Goal: Task Accomplishment & Management: Use online tool/utility

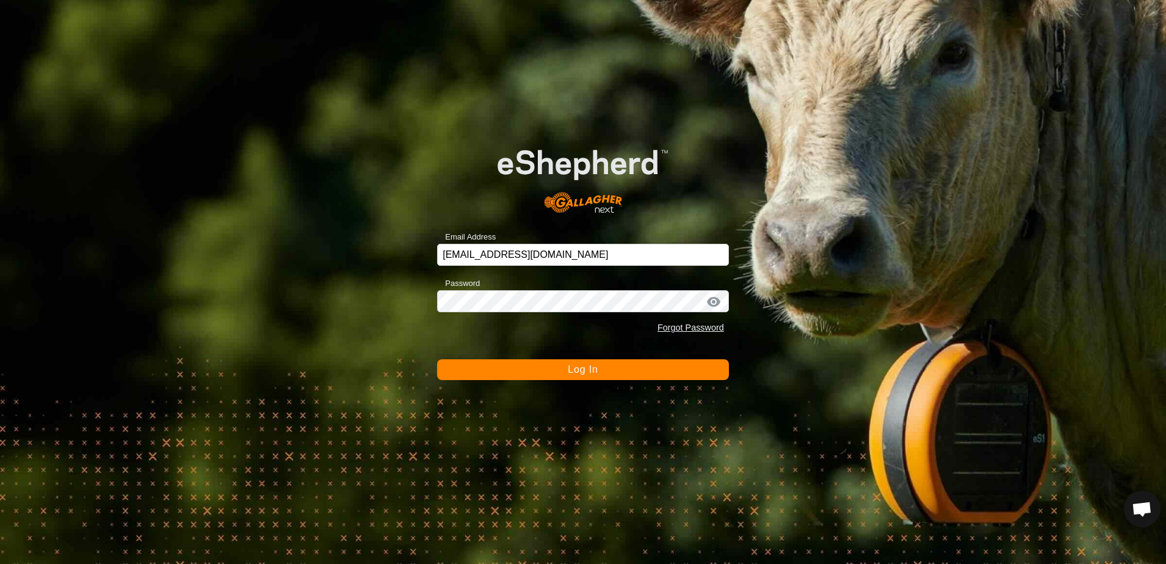
click at [581, 371] on span "Log In" at bounding box center [583, 369] width 30 height 10
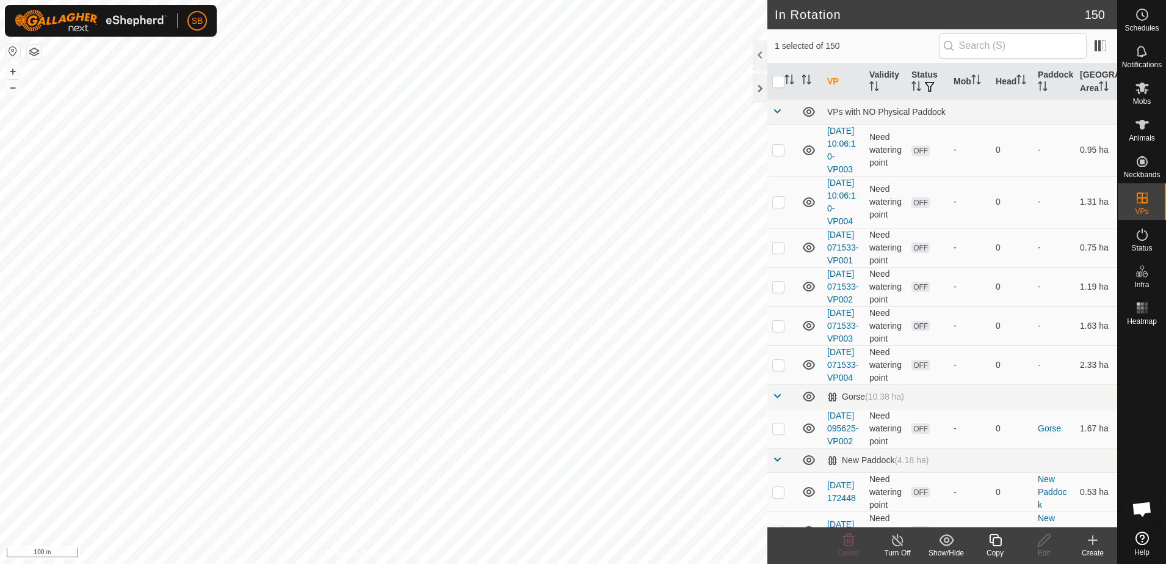
click at [993, 542] on icon at bounding box center [995, 540] width 12 height 12
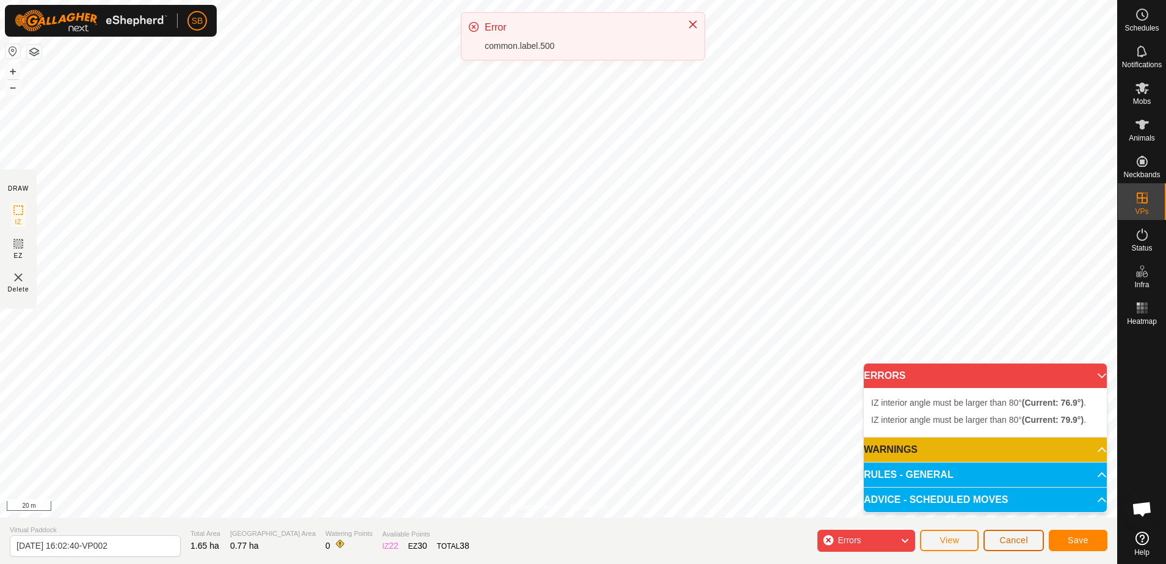
click at [1017, 534] on button "Cancel" at bounding box center [1014, 539] width 60 height 21
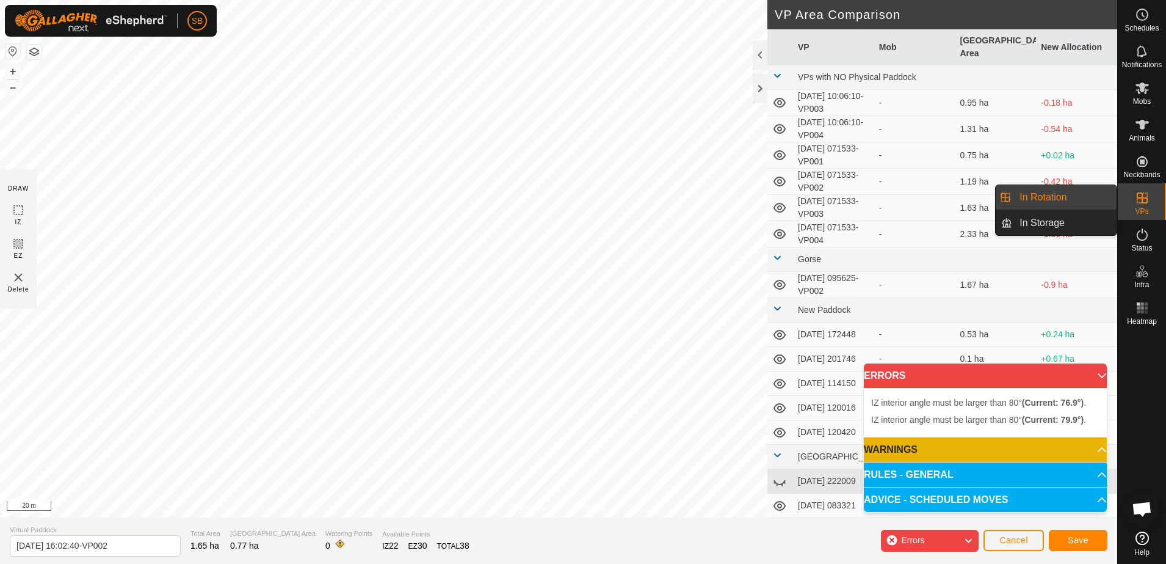
click at [1148, 199] on icon at bounding box center [1142, 197] width 15 height 15
click at [1058, 200] on link "In Rotation" at bounding box center [1064, 197] width 104 height 24
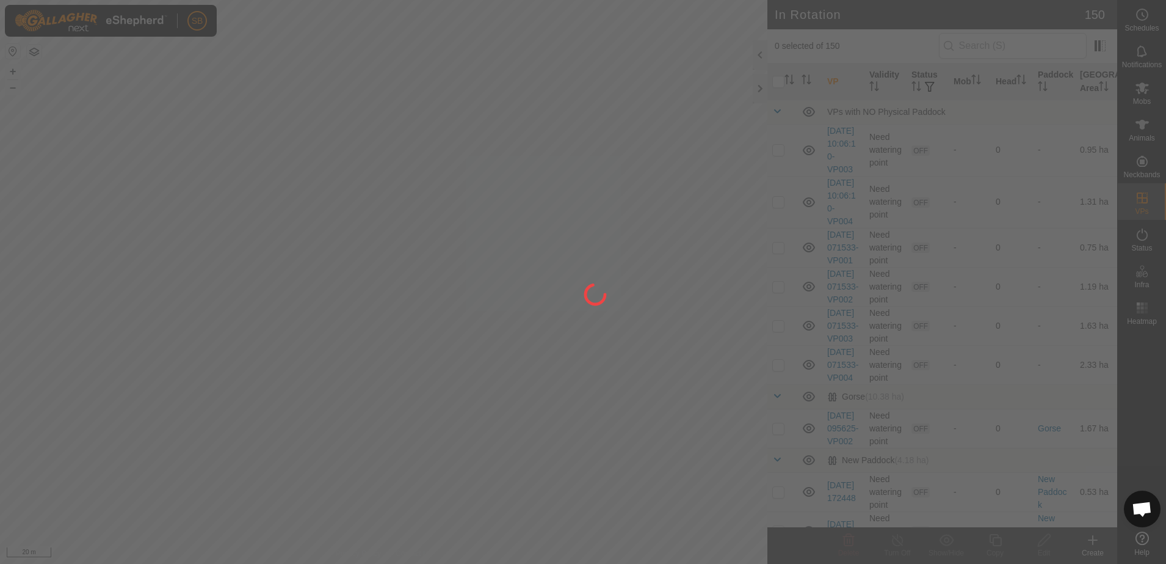
drag, startPoint x: 461, startPoint y: 179, endPoint x: 466, endPoint y: 139, distance: 40.6
click at [466, 139] on div at bounding box center [583, 282] width 1166 height 564
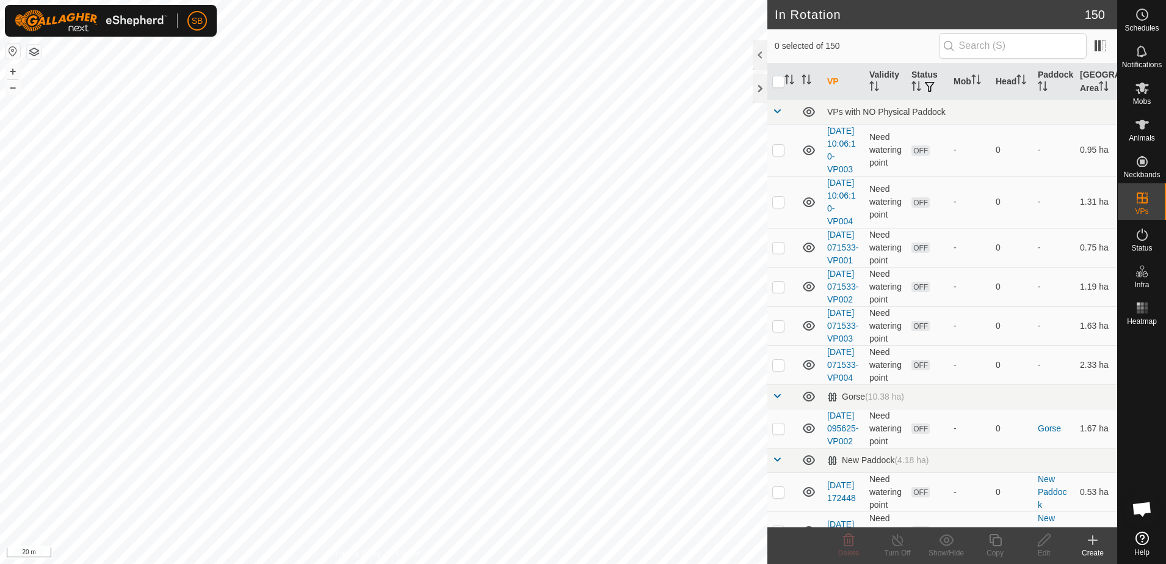
click at [1095, 541] on icon at bounding box center [1093, 539] width 15 height 15
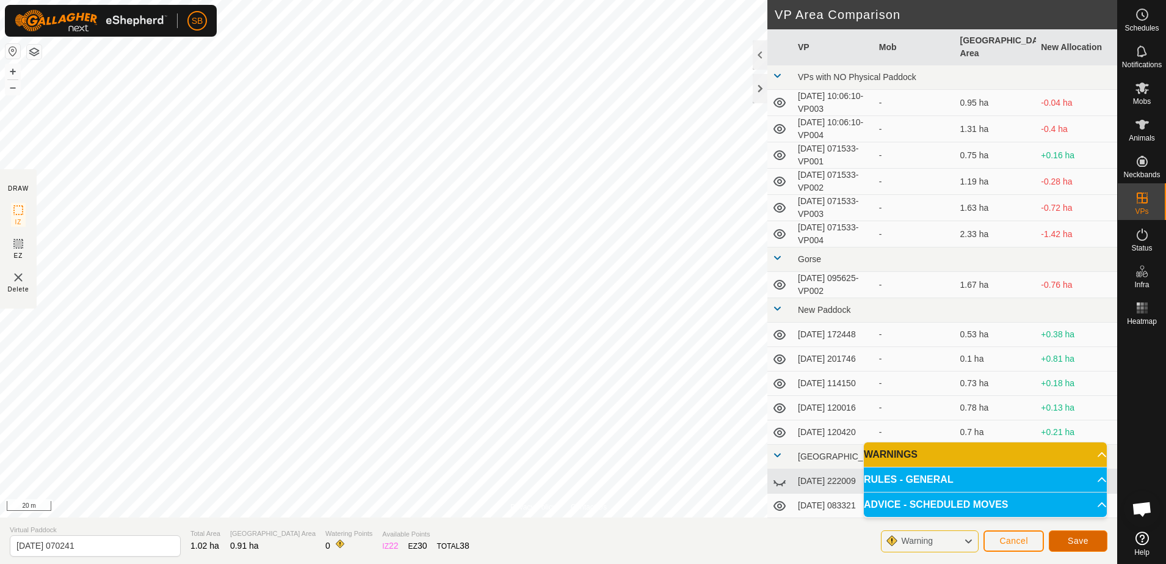
click at [1072, 539] on span "Save" at bounding box center [1078, 540] width 21 height 10
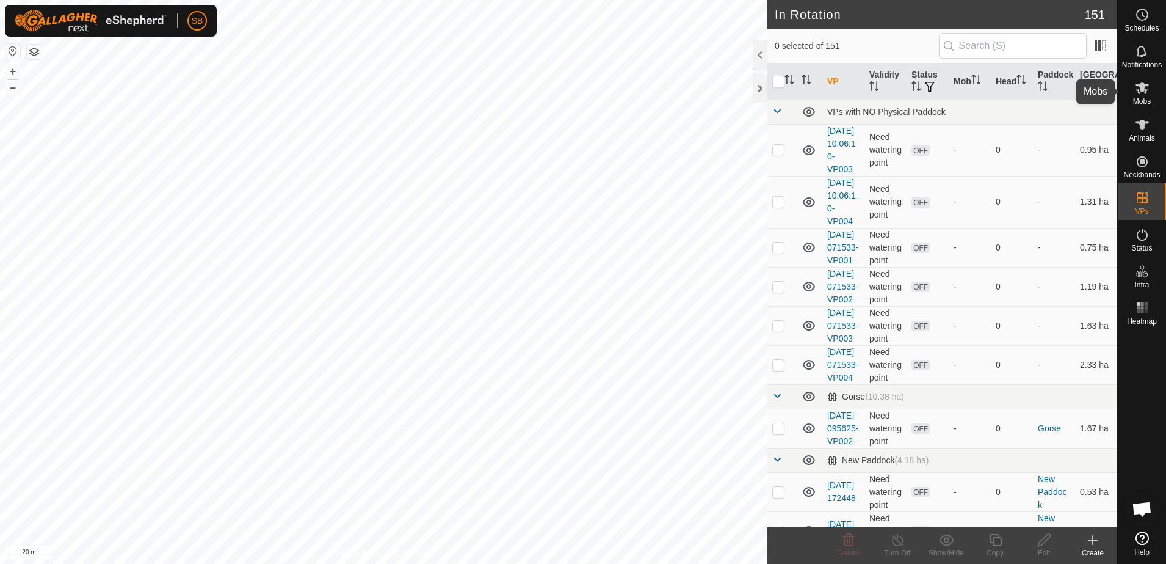
click at [1145, 91] on icon at bounding box center [1142, 88] width 15 height 15
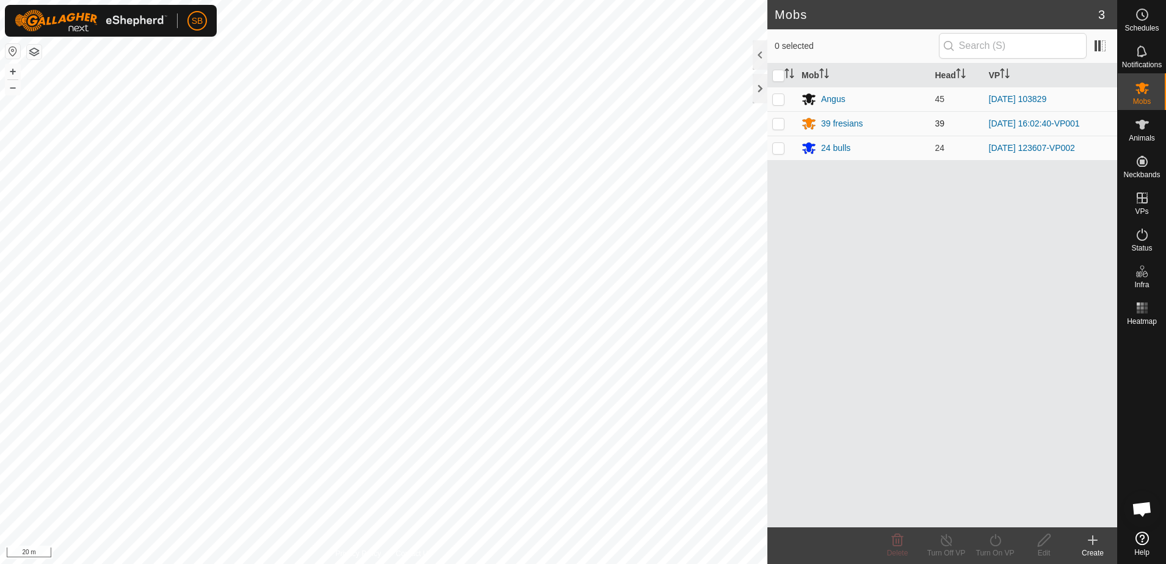
click at [778, 127] on p-checkbox at bounding box center [778, 123] width 12 height 10
checkbox input "true"
click at [993, 538] on icon at bounding box center [995, 539] width 15 height 15
click at [989, 514] on link "Now" at bounding box center [1031, 513] width 121 height 24
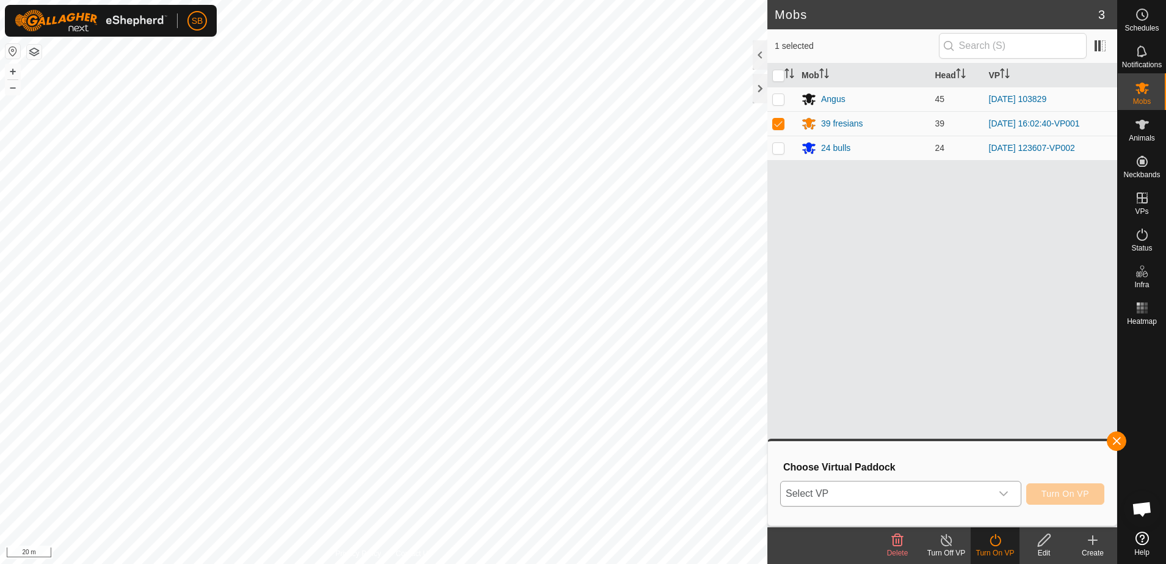
click at [973, 491] on span "Select VP" at bounding box center [886, 493] width 211 height 24
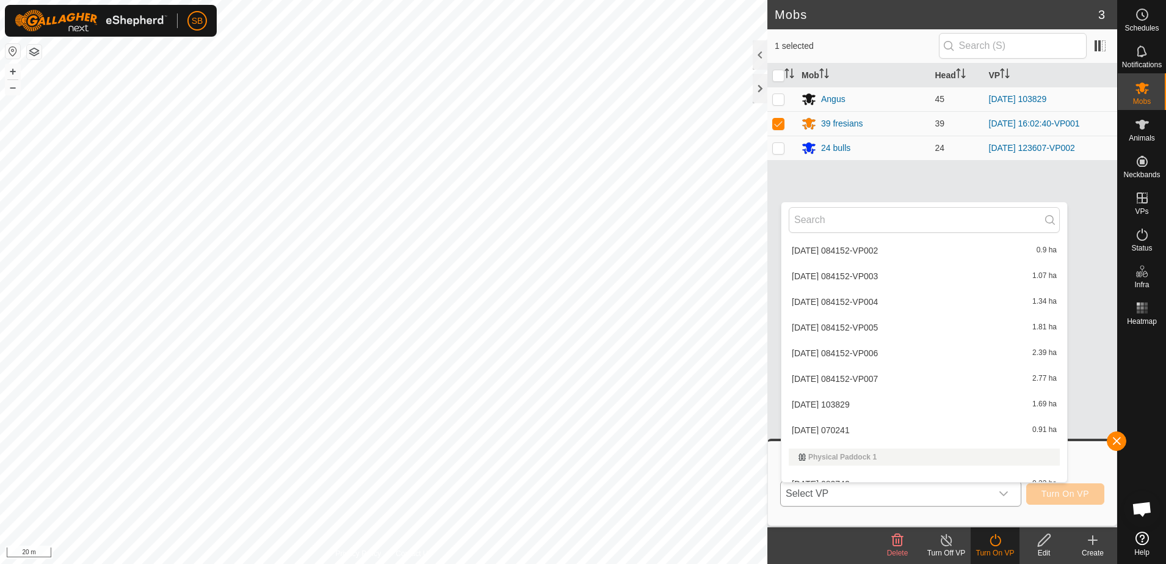
scroll to position [2137, 0]
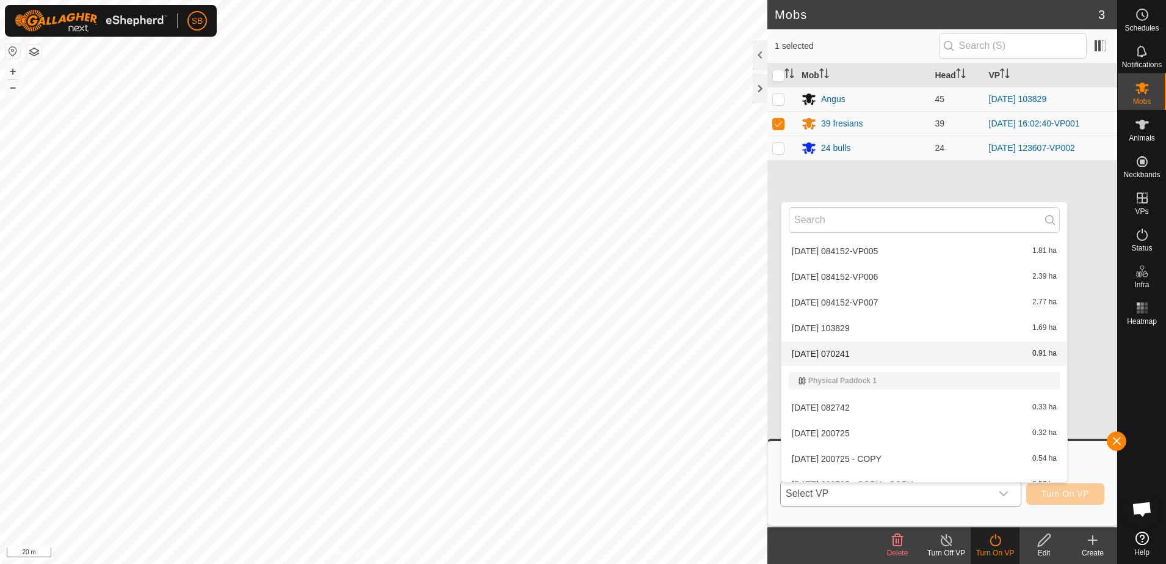
click at [887, 353] on li "[DATE] 070241 0.91 ha" at bounding box center [924, 353] width 286 height 24
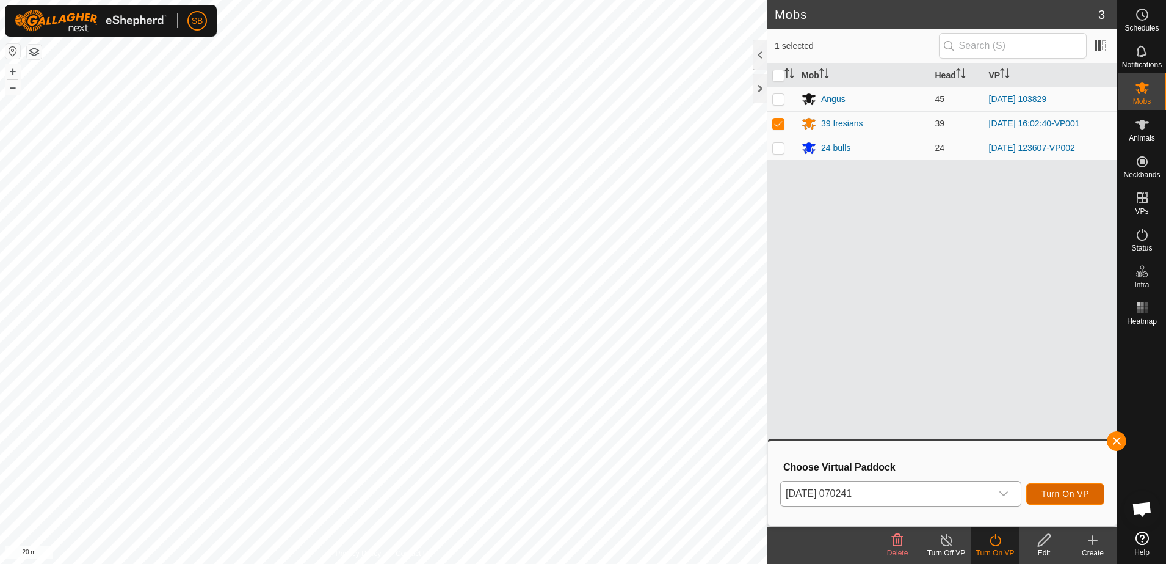
click at [1073, 491] on span "Turn On VP" at bounding box center [1066, 493] width 48 height 10
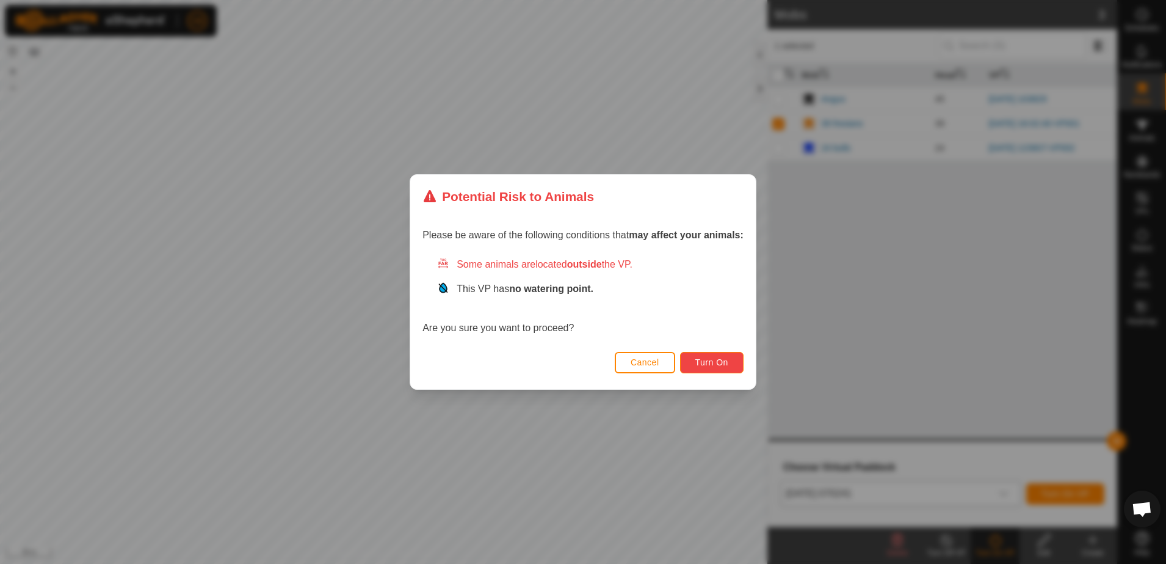
click at [700, 368] on button "Turn On" at bounding box center [711, 362] width 63 height 21
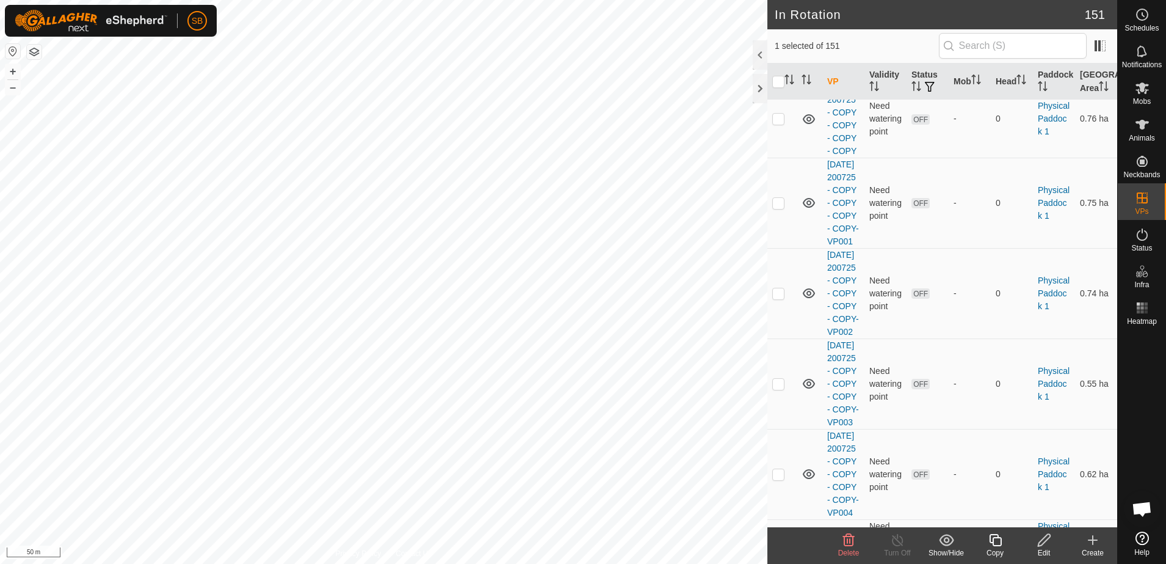
scroll to position [4197, 0]
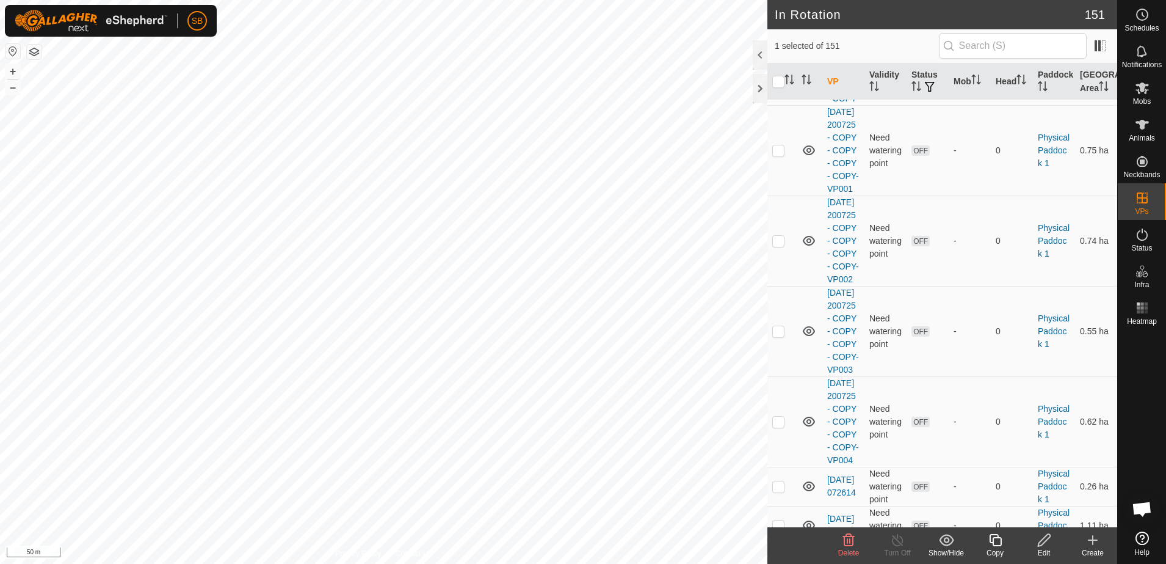
checkbox input "false"
checkbox input "true"
click at [995, 547] on div "Copy" at bounding box center [995, 552] width 49 height 11
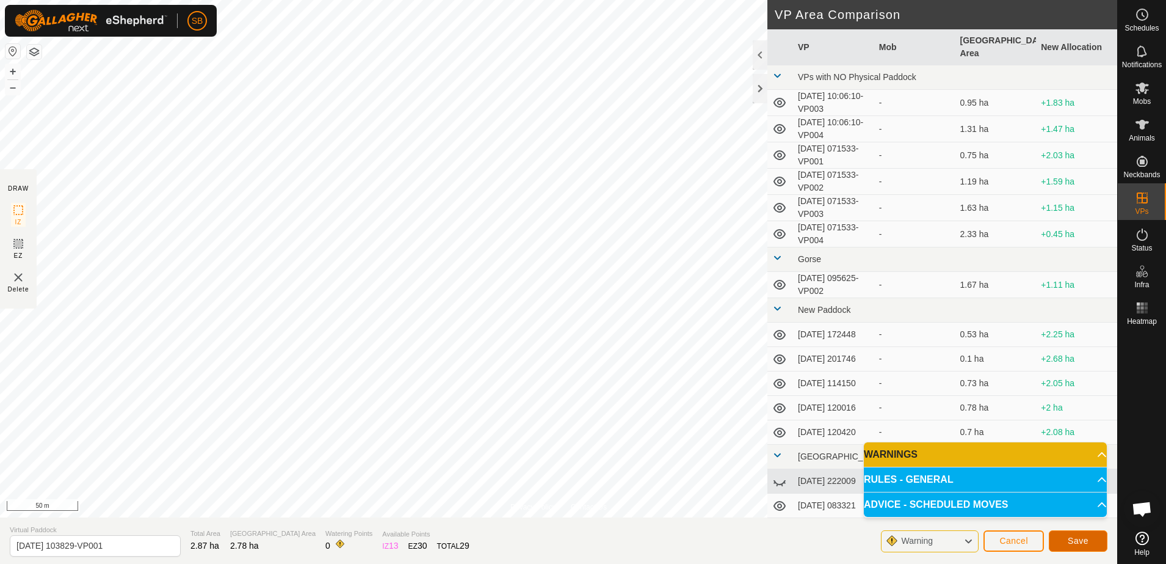
click at [1072, 538] on span "Save" at bounding box center [1078, 540] width 21 height 10
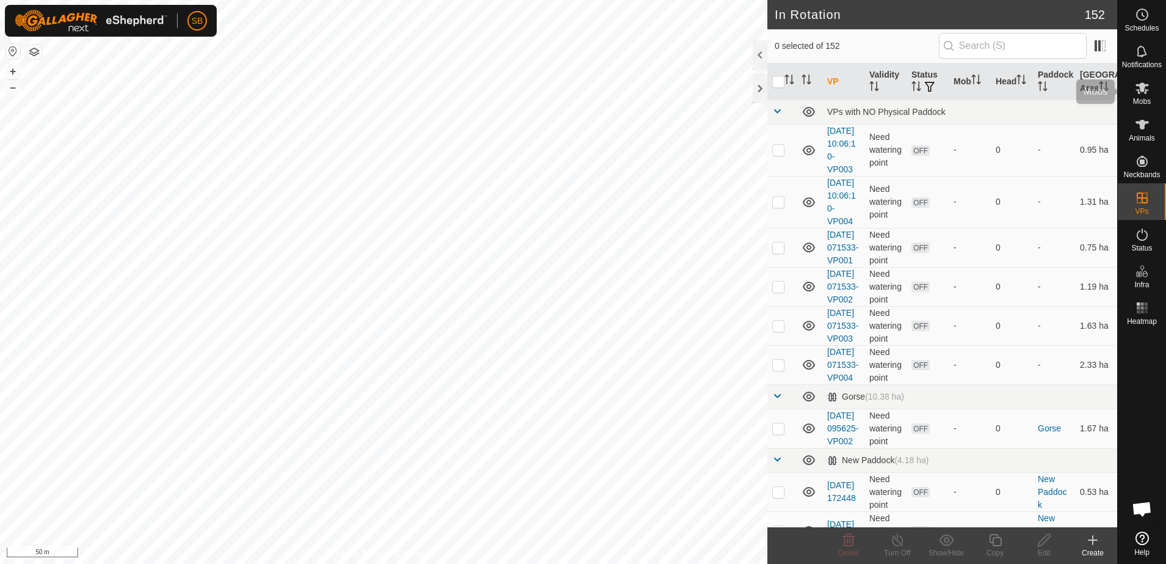
click at [1145, 87] on icon at bounding box center [1142, 88] width 15 height 15
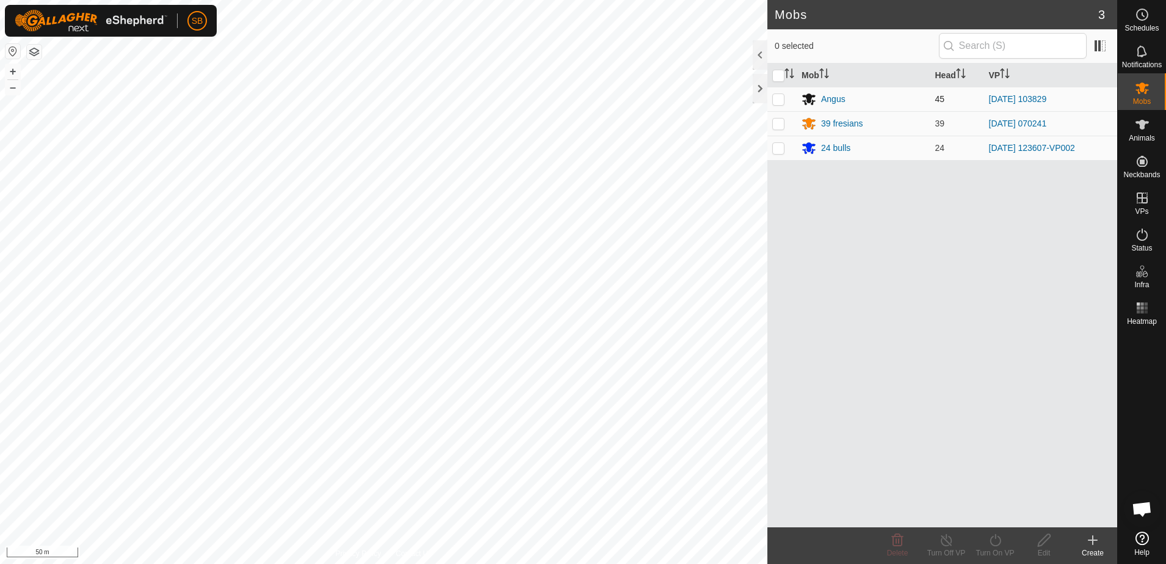
click at [779, 96] on p-checkbox at bounding box center [778, 99] width 12 height 10
checkbox input "true"
click at [999, 542] on icon at bounding box center [995, 540] width 11 height 12
click at [998, 512] on link "Now" at bounding box center [1031, 513] width 121 height 24
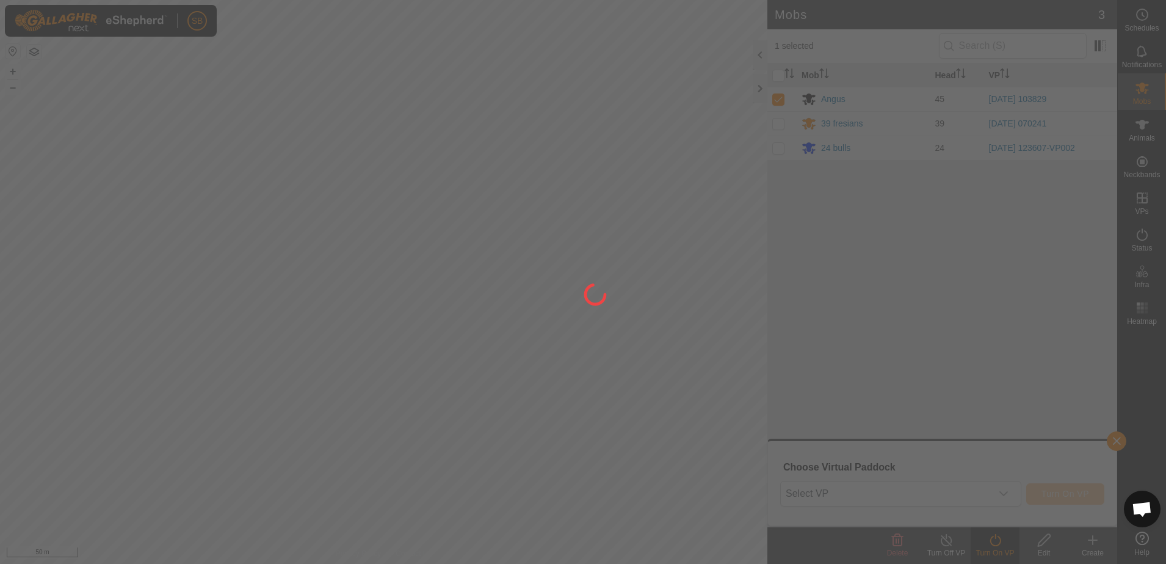
click at [990, 491] on div at bounding box center [583, 282] width 1166 height 564
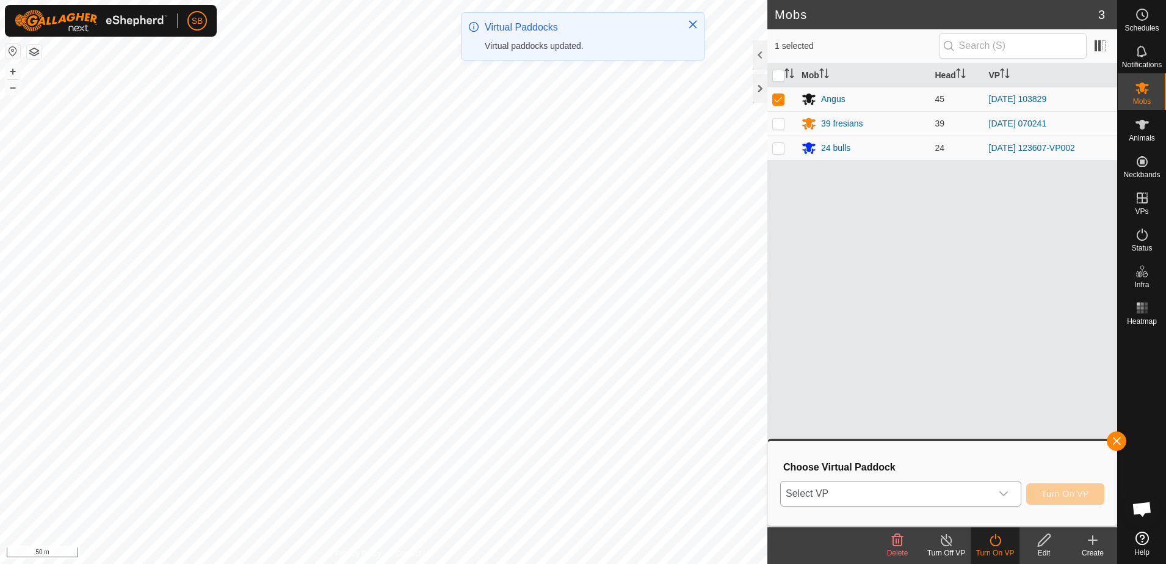
click at [1006, 496] on icon "dropdown trigger" at bounding box center [1004, 493] width 10 height 10
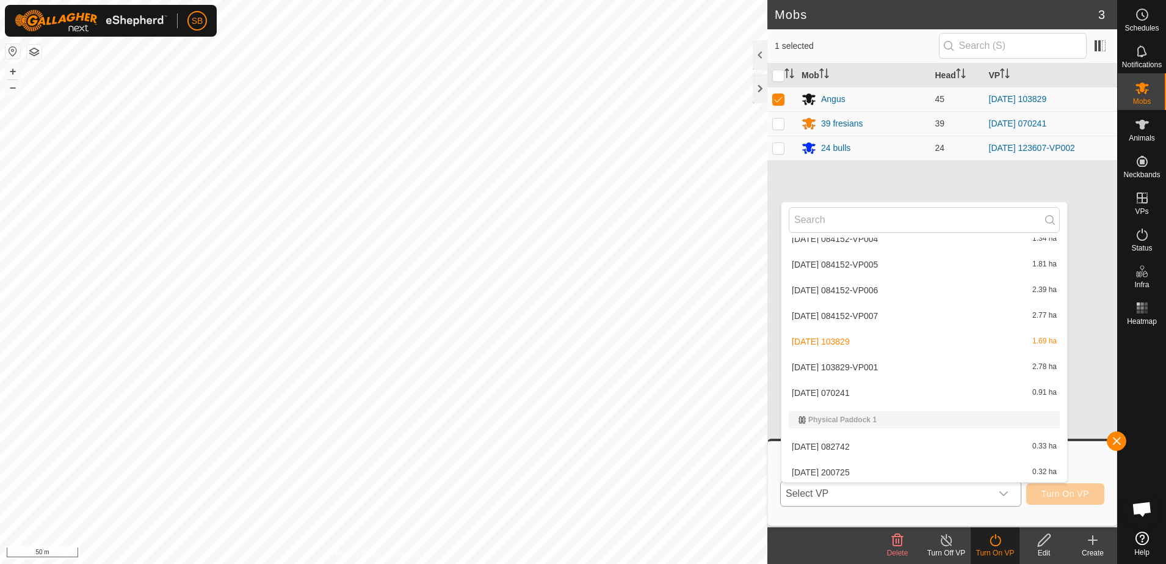
scroll to position [2137, 0]
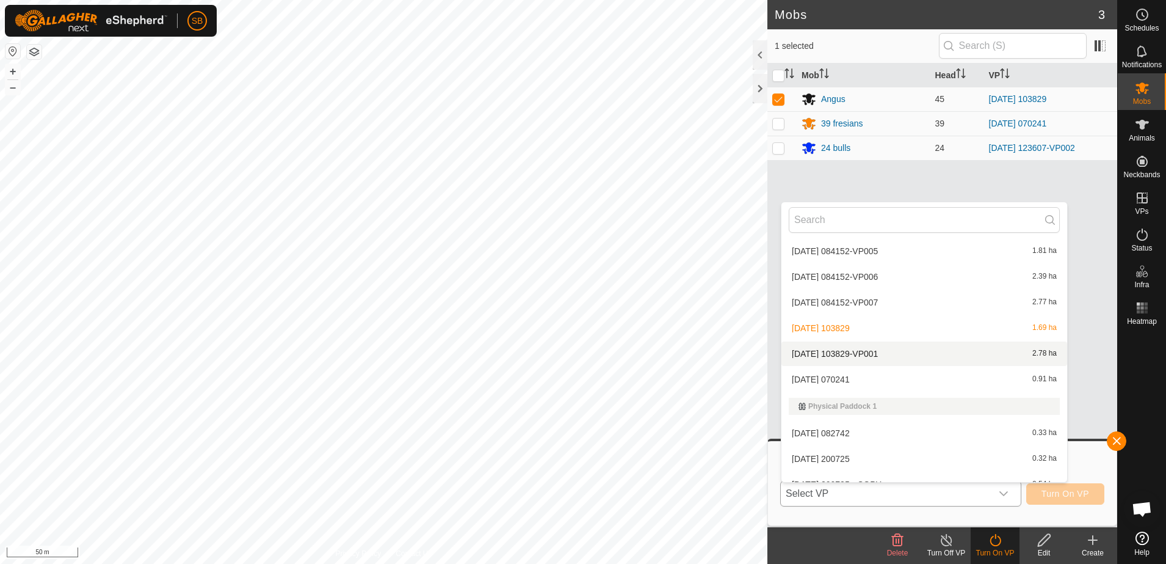
click at [907, 352] on li "[DATE] 103829-VP001 2.78 ha" at bounding box center [924, 353] width 286 height 24
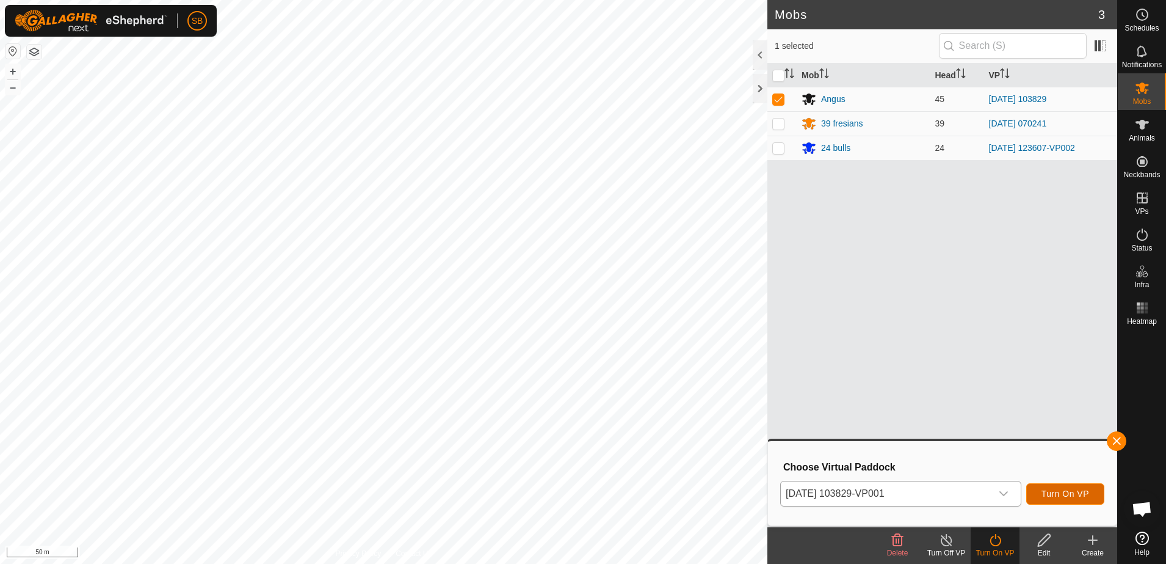
click at [1067, 487] on button "Turn On VP" at bounding box center [1065, 493] width 78 height 21
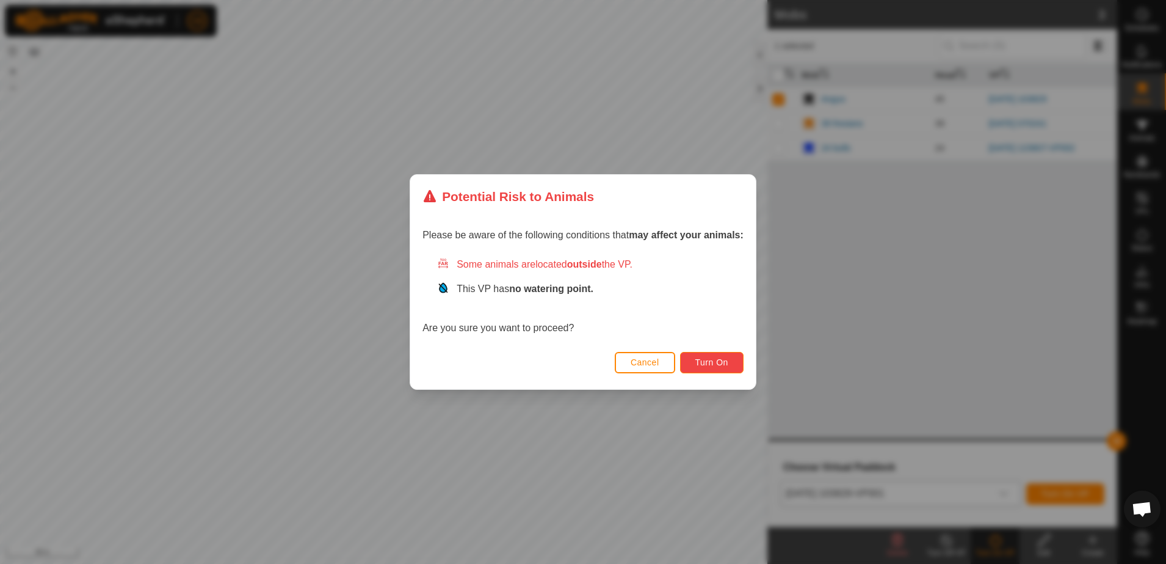
click at [722, 368] on button "Turn On" at bounding box center [711, 362] width 63 height 21
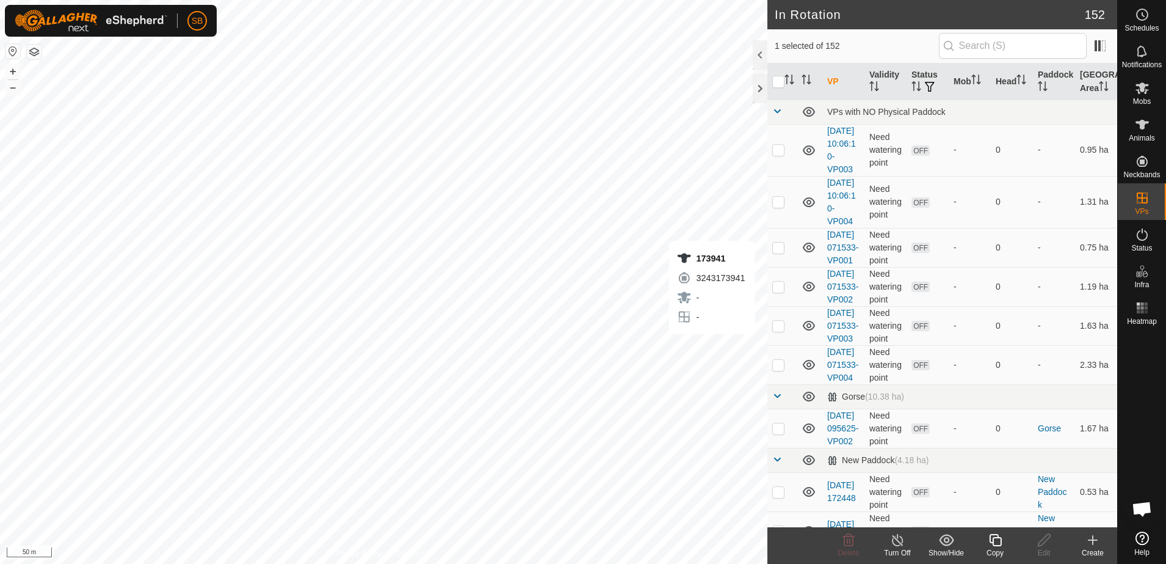
click at [992, 545] on icon at bounding box center [995, 539] width 15 height 15
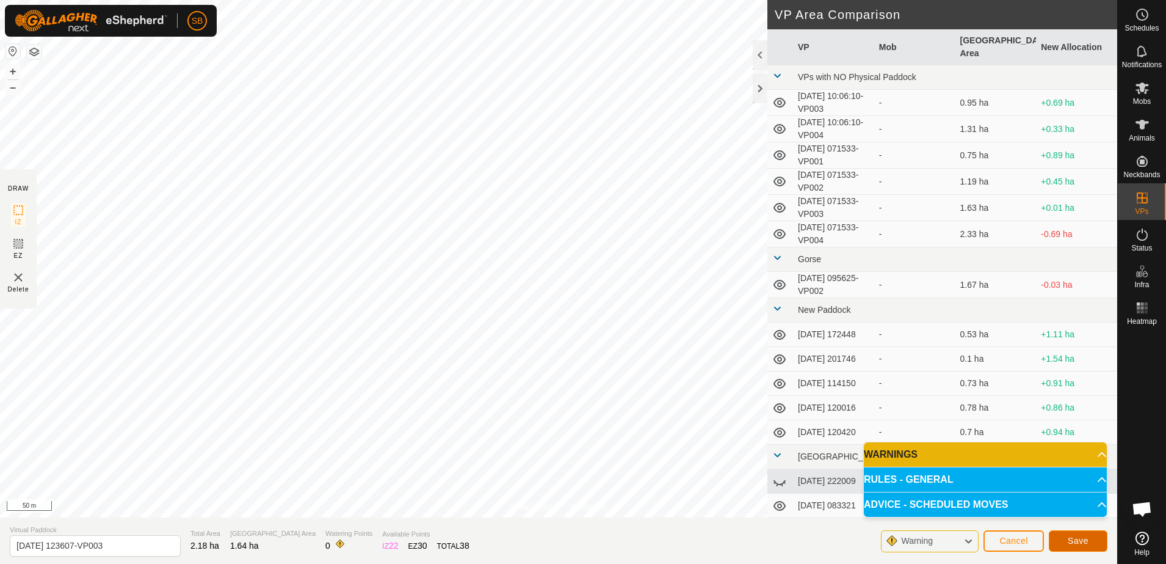
click at [1070, 540] on span "Save" at bounding box center [1078, 540] width 21 height 10
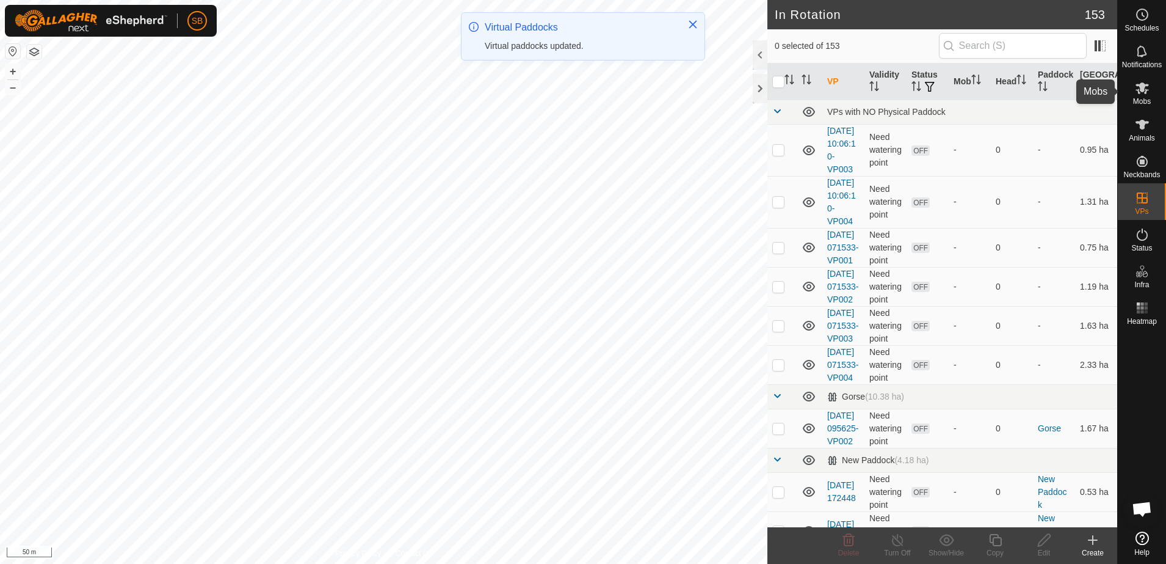
click at [1143, 93] on icon at bounding box center [1142, 88] width 15 height 15
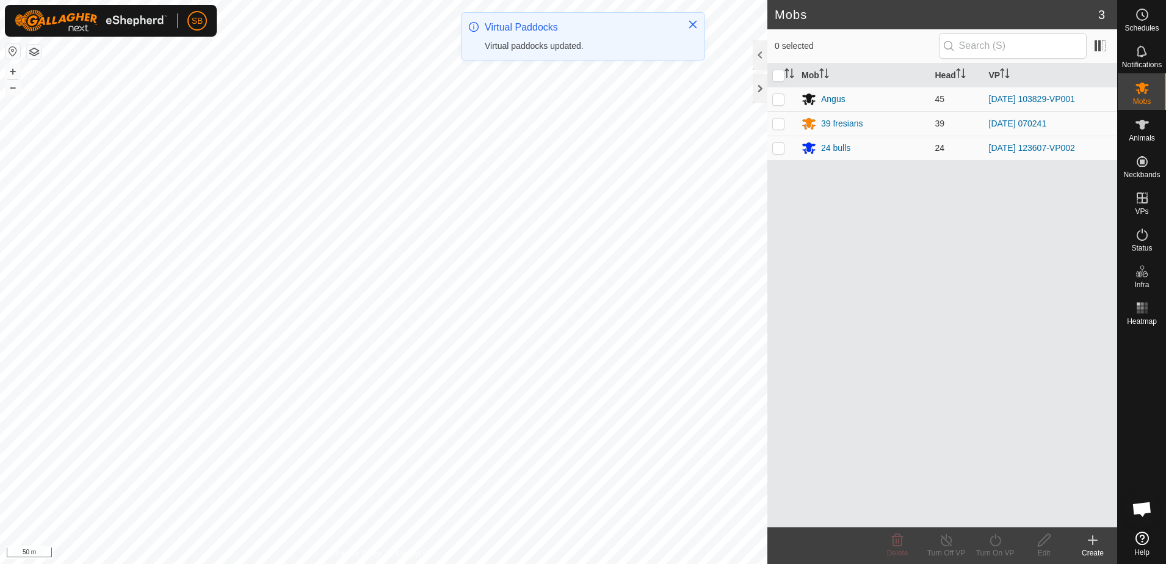
click at [781, 151] on p-checkbox at bounding box center [778, 148] width 12 height 10
checkbox input "true"
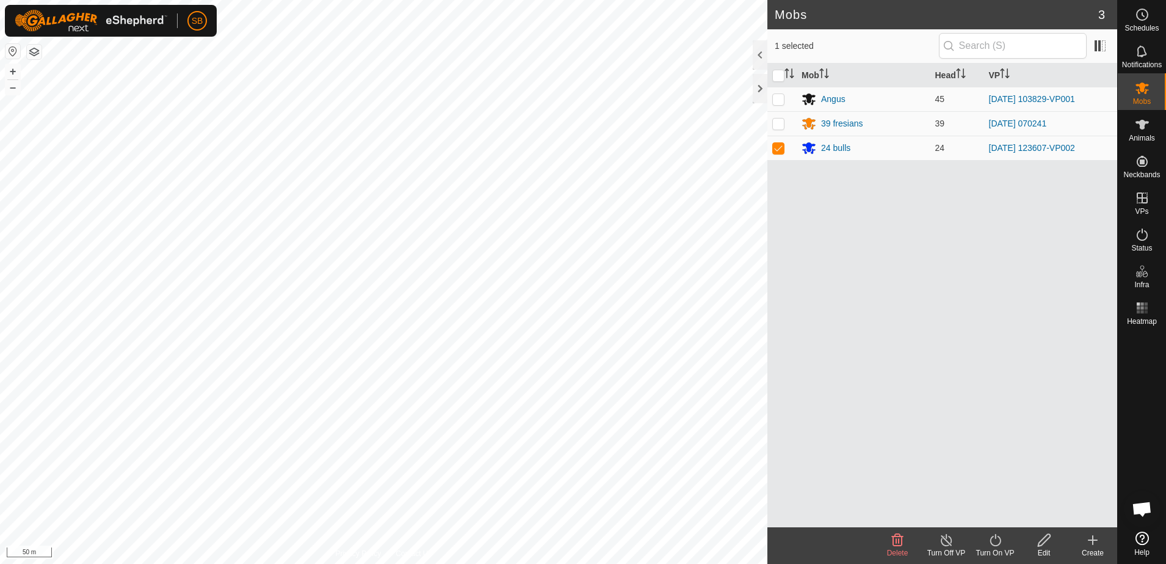
click at [994, 540] on icon at bounding box center [995, 539] width 15 height 15
click at [990, 514] on link "Now" at bounding box center [1031, 513] width 121 height 24
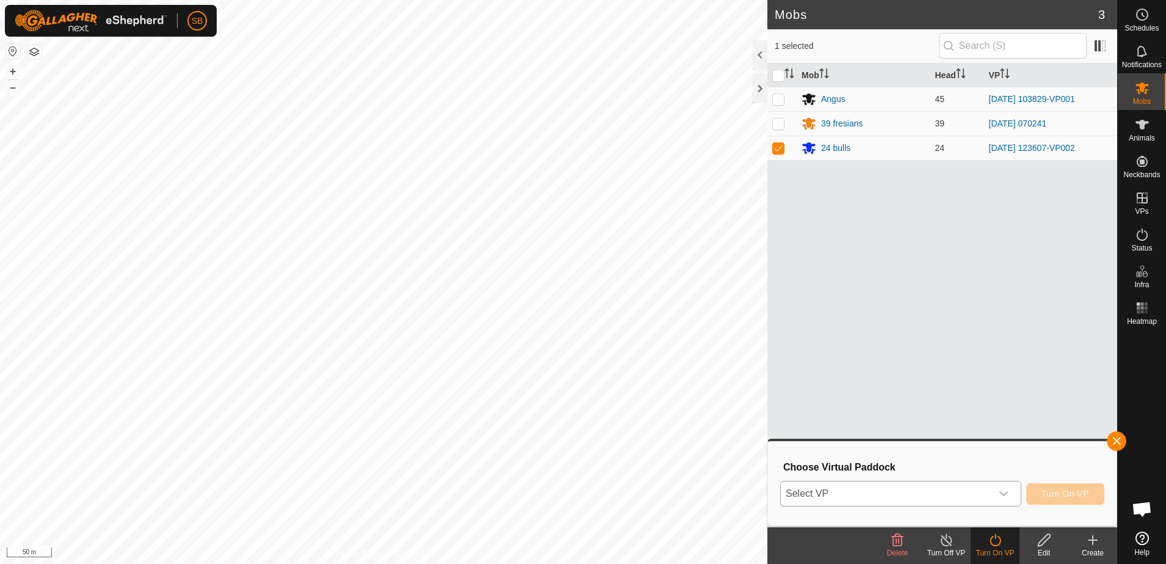
click at [986, 496] on span "Select VP" at bounding box center [886, 493] width 211 height 24
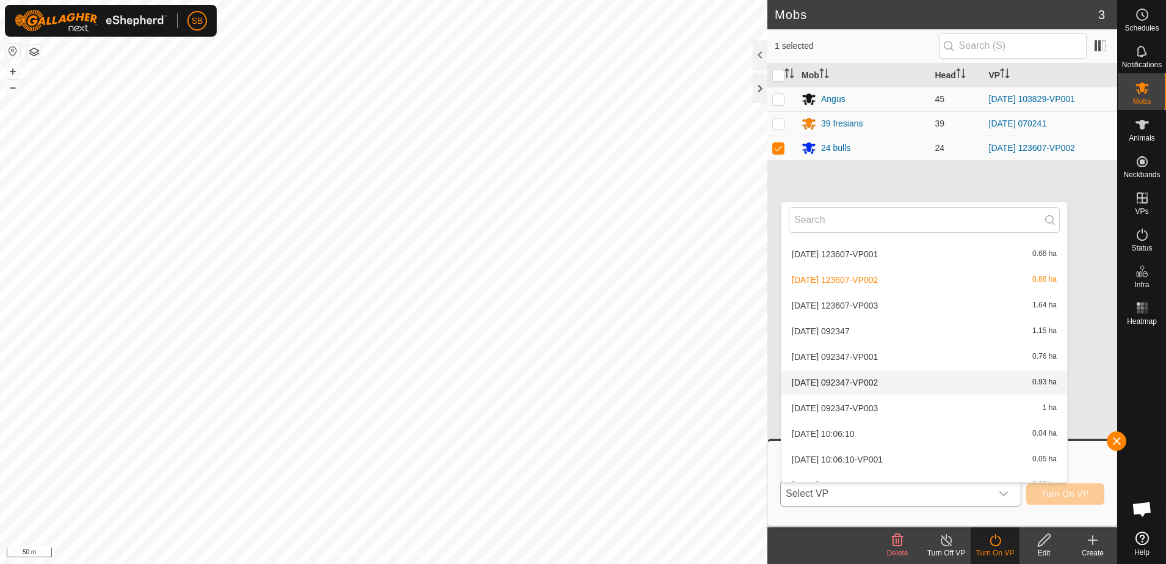
scroll to position [3750, 0]
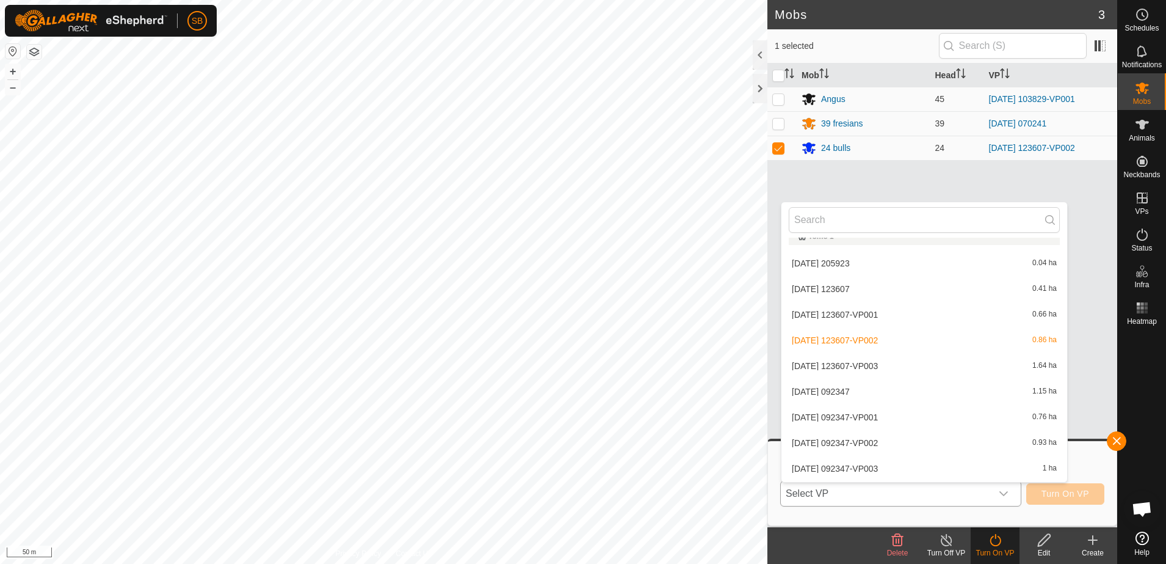
click at [886, 364] on li "[DATE] 123607-VP003 1.64 ha" at bounding box center [924, 365] width 286 height 24
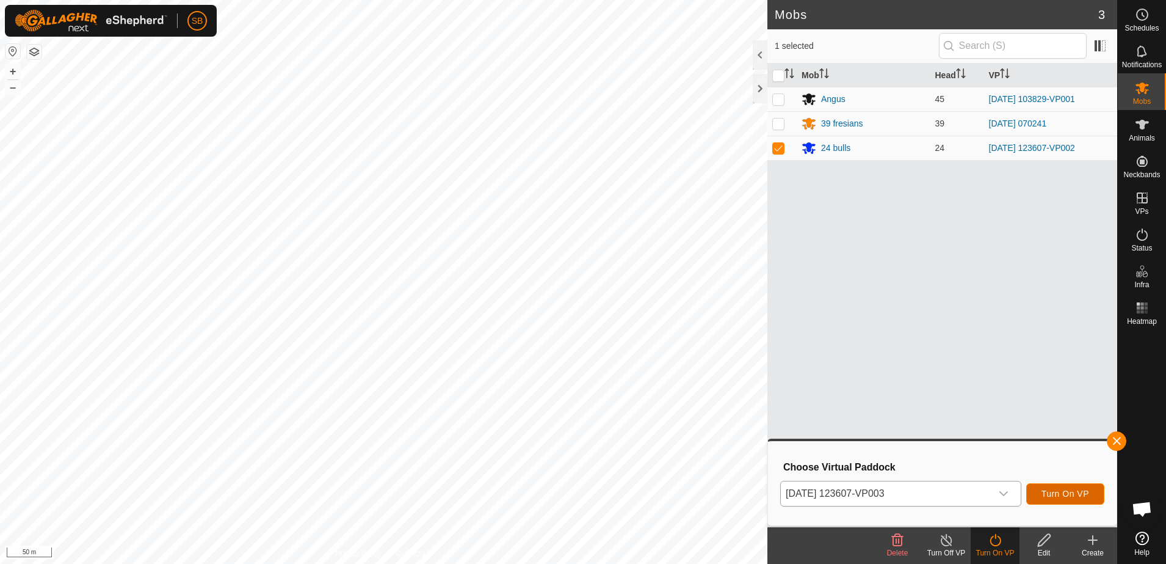
click at [1068, 495] on span "Turn On VP" at bounding box center [1066, 493] width 48 height 10
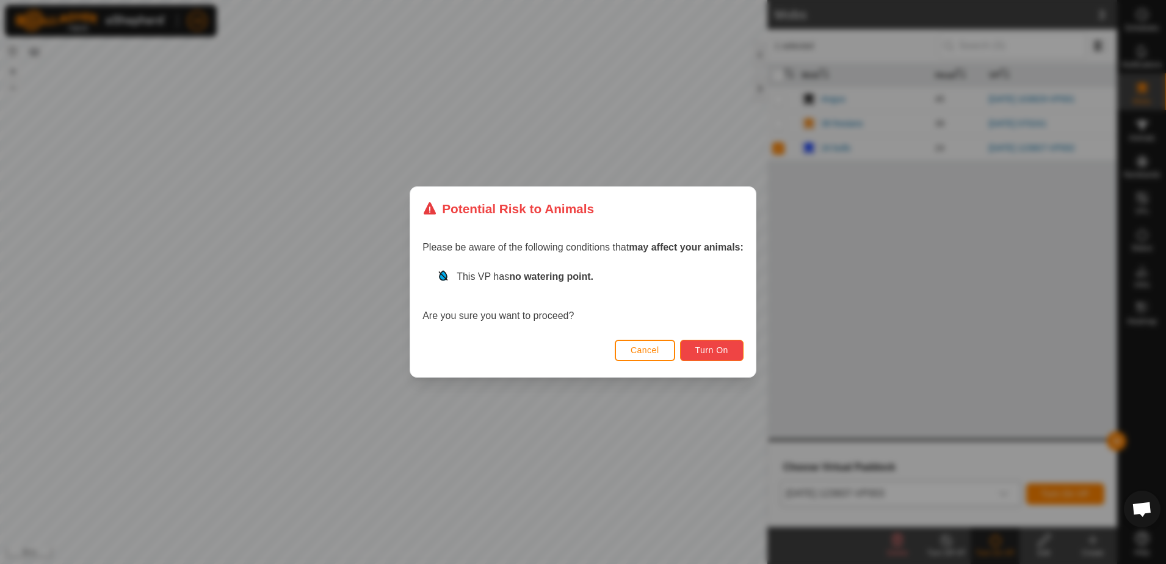
click at [719, 356] on button "Turn On" at bounding box center [711, 349] width 63 height 21
